Goal: Task Accomplishment & Management: Use online tool/utility

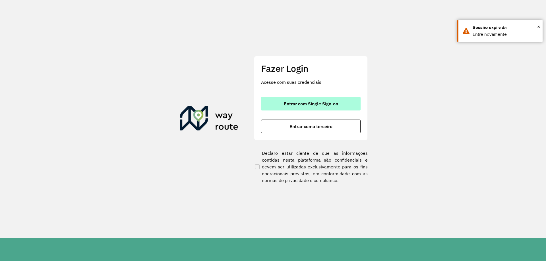
click at [287, 103] on span "Entrar com Single Sign-on" at bounding box center [311, 103] width 54 height 5
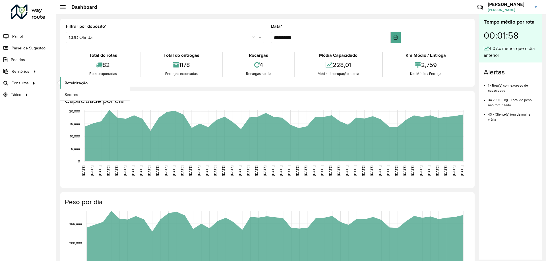
click at [75, 82] on span "Roteirização" at bounding box center [76, 83] width 23 height 6
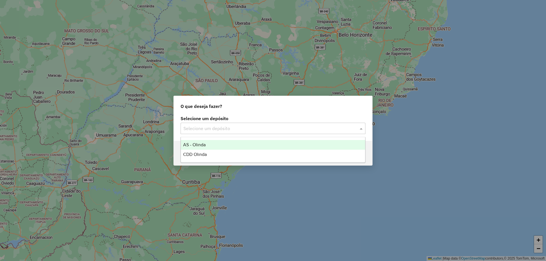
click at [204, 130] on input "text" at bounding box center [267, 128] width 168 height 7
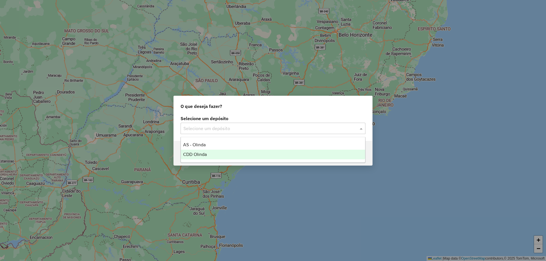
click at [210, 153] on div "CDD Olinda" at bounding box center [273, 155] width 184 height 10
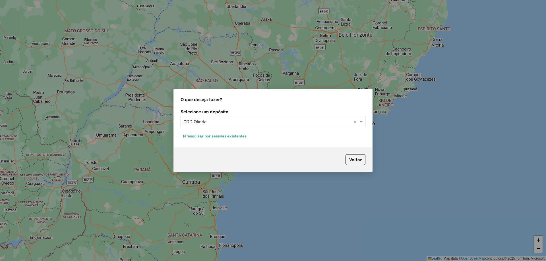
click at [231, 136] on button "Pesquisar por sessões existentes" at bounding box center [215, 136] width 69 height 9
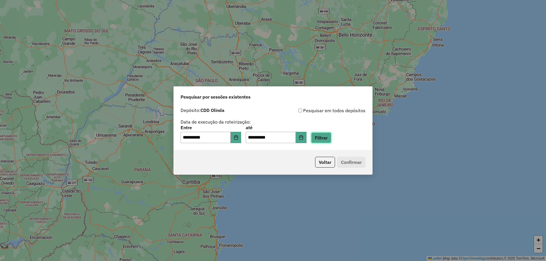
click at [327, 138] on button "Filtrar" at bounding box center [321, 137] width 20 height 11
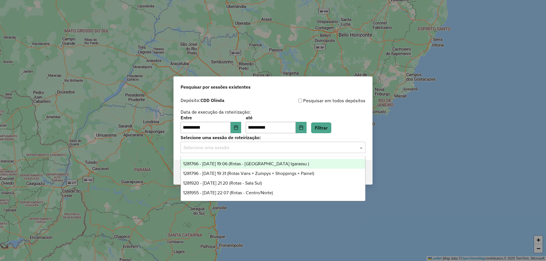
click at [217, 148] on input "text" at bounding box center [267, 147] width 168 height 7
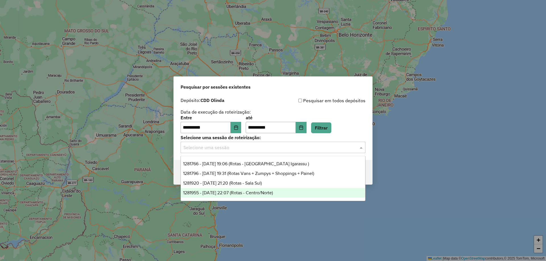
click at [231, 191] on span "1281955 - [DATE] 22:07 (Rotas - Centro/Norte)" at bounding box center [228, 192] width 90 height 5
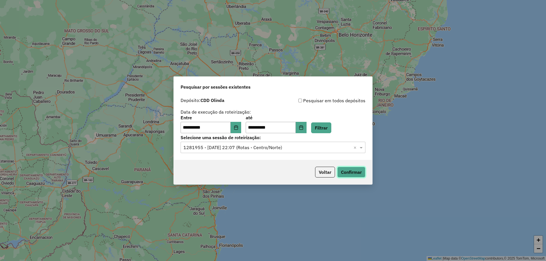
click at [352, 168] on button "Confirmar" at bounding box center [351, 172] width 28 height 11
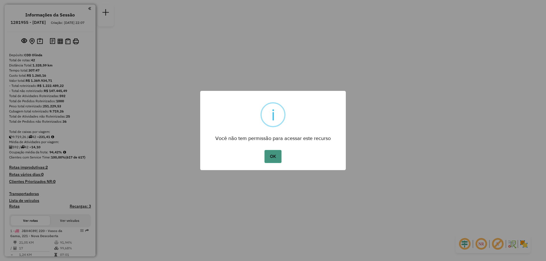
click at [271, 159] on button "OK" at bounding box center [272, 156] width 17 height 13
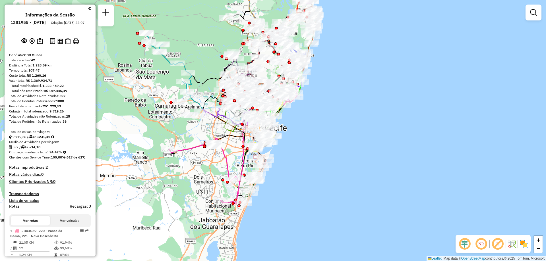
click at [362, 174] on div "Rota 10 - Placa RZH5A21 54620356 - EHSM COMERCIO DE BEB Janela de atendimento G…" at bounding box center [273, 130] width 546 height 261
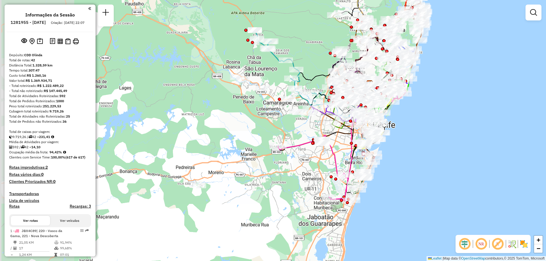
drag, startPoint x: 389, startPoint y: 170, endPoint x: 398, endPoint y: 167, distance: 9.7
click at [398, 167] on div "Janela de atendimento Grade de atendimento Capacidade Transportadoras Veículos …" at bounding box center [273, 130] width 546 height 261
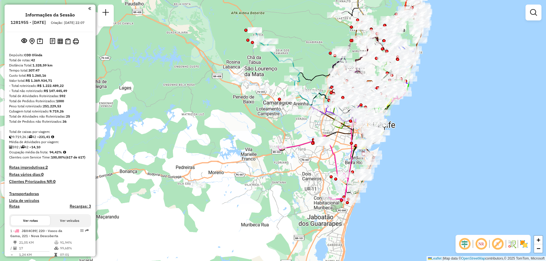
click at [398, 167] on div "Janela de atendimento Grade de atendimento Capacidade Transportadoras Veículos …" at bounding box center [273, 130] width 546 height 261
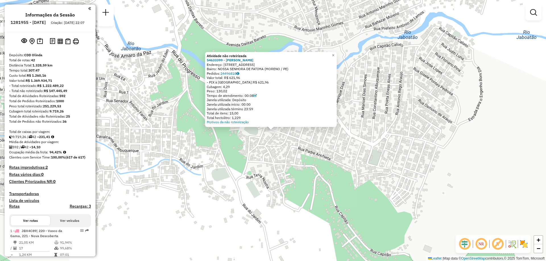
click at [292, 192] on div "Atividade não roteirizada 54633399 - ADJANE MARIA Endereço: RUA DINIZ PESSOA 11…" at bounding box center [273, 130] width 546 height 261
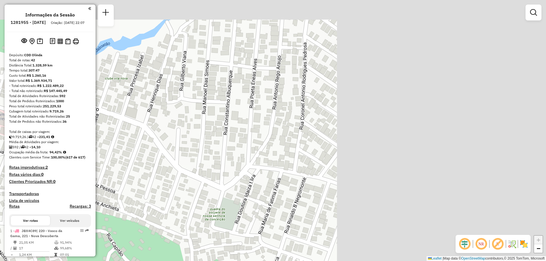
drag, startPoint x: 402, startPoint y: 119, endPoint x: 224, endPoint y: 128, distance: 177.6
click at [225, 128] on div "Janela de atendimento Grade de atendimento Capacidade Transportadoras Veículos …" at bounding box center [273, 130] width 546 height 261
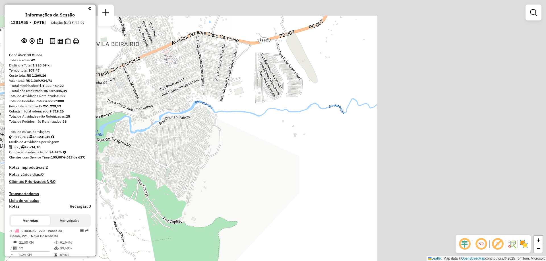
drag, startPoint x: 370, startPoint y: 114, endPoint x: 166, endPoint y: 150, distance: 206.9
click at [165, 150] on div "Janela de atendimento Grade de atendimento Capacidade Transportadoras Veículos …" at bounding box center [273, 130] width 546 height 261
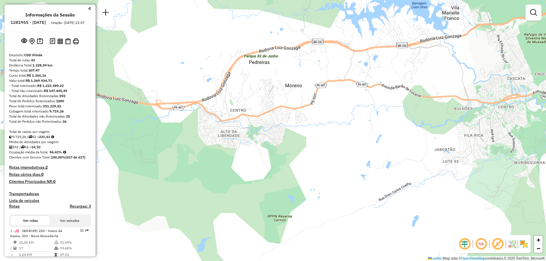
drag, startPoint x: 374, startPoint y: 100, endPoint x: 179, endPoint y: 184, distance: 212.4
click at [180, 182] on div "Janela de atendimento Grade de atendimento Capacidade Transportadoras Veículos …" at bounding box center [273, 130] width 546 height 261
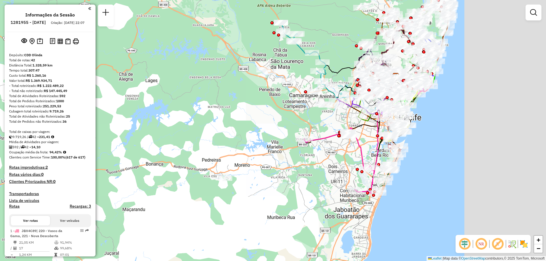
drag, startPoint x: 375, startPoint y: 130, endPoint x: 252, endPoint y: 178, distance: 131.4
click at [252, 178] on div "Janela de atendimento Grade de atendimento Capacidade Transportadoras Veículos …" at bounding box center [273, 130] width 546 height 261
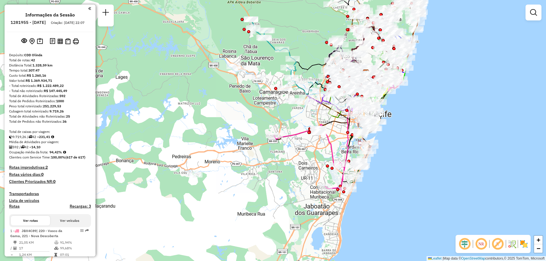
drag, startPoint x: 286, startPoint y: 122, endPoint x: 283, endPoint y: 131, distance: 9.2
click at [283, 131] on div "Janela de atendimento Grade de atendimento Capacidade Transportadoras Veículos …" at bounding box center [273, 130] width 546 height 261
